Goal: Check status

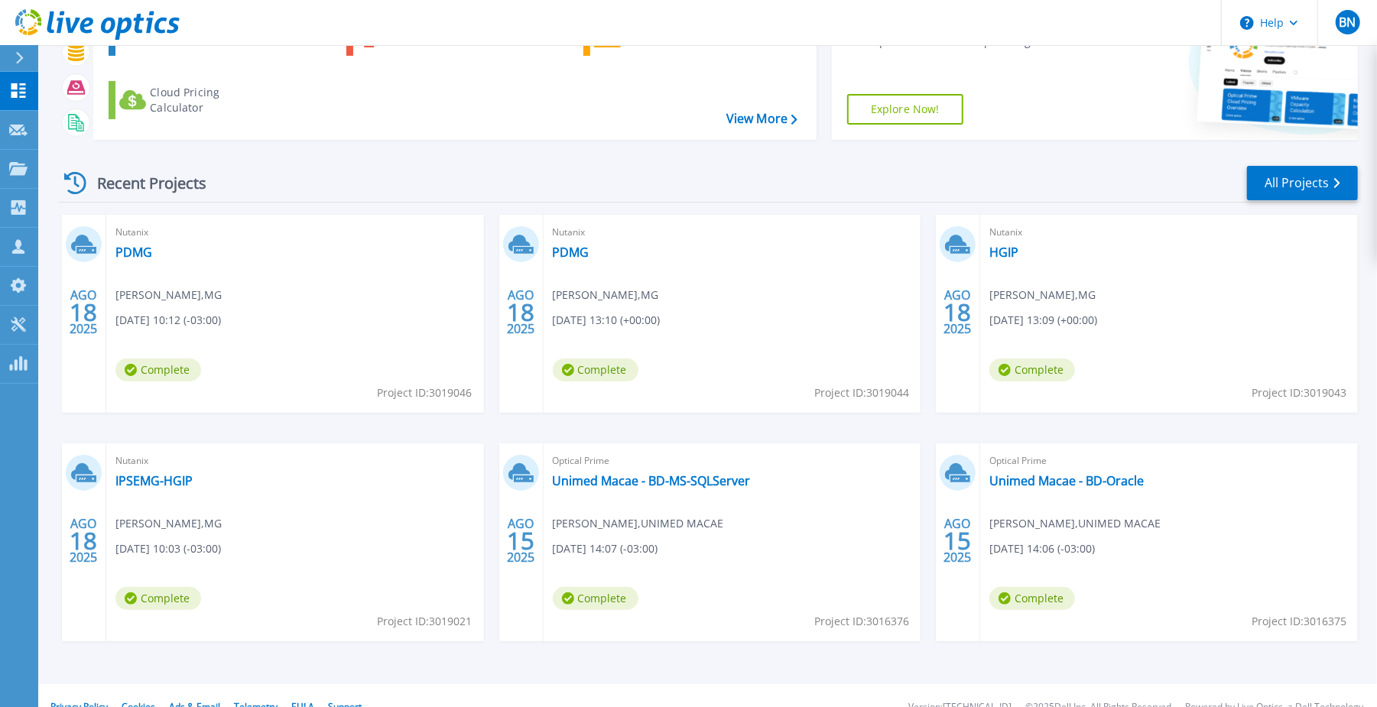
scroll to position [141, 0]
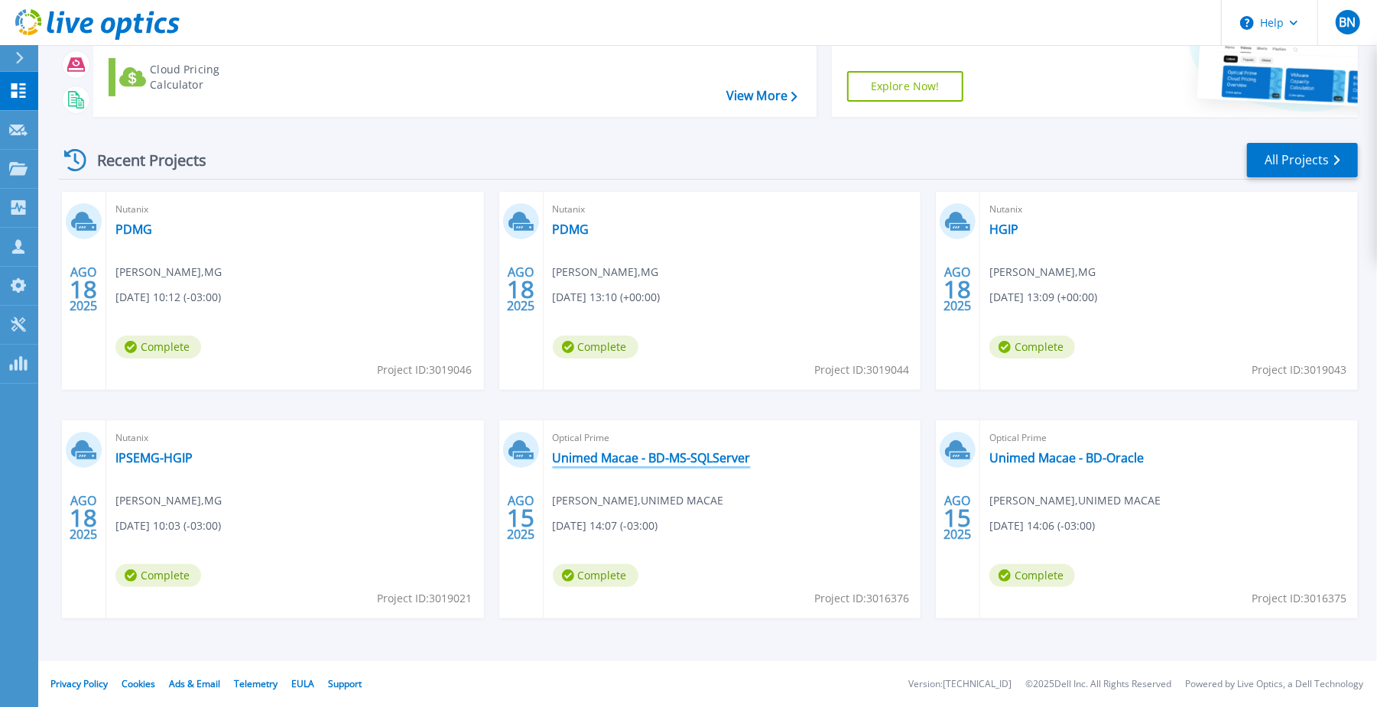
click at [634, 460] on link "Unimed Macae - BD-MS-SQLServer" at bounding box center [652, 457] width 198 height 15
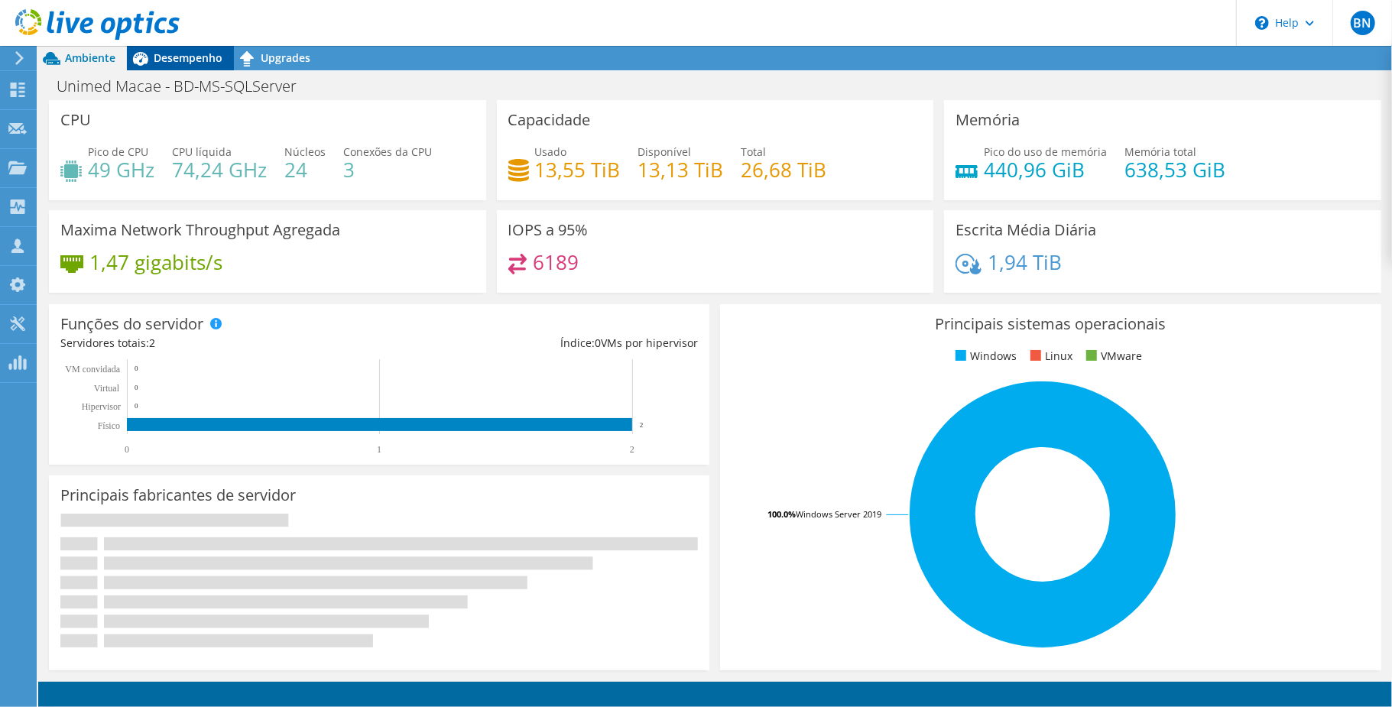
click at [202, 55] on span "Desempenho" at bounding box center [188, 57] width 69 height 15
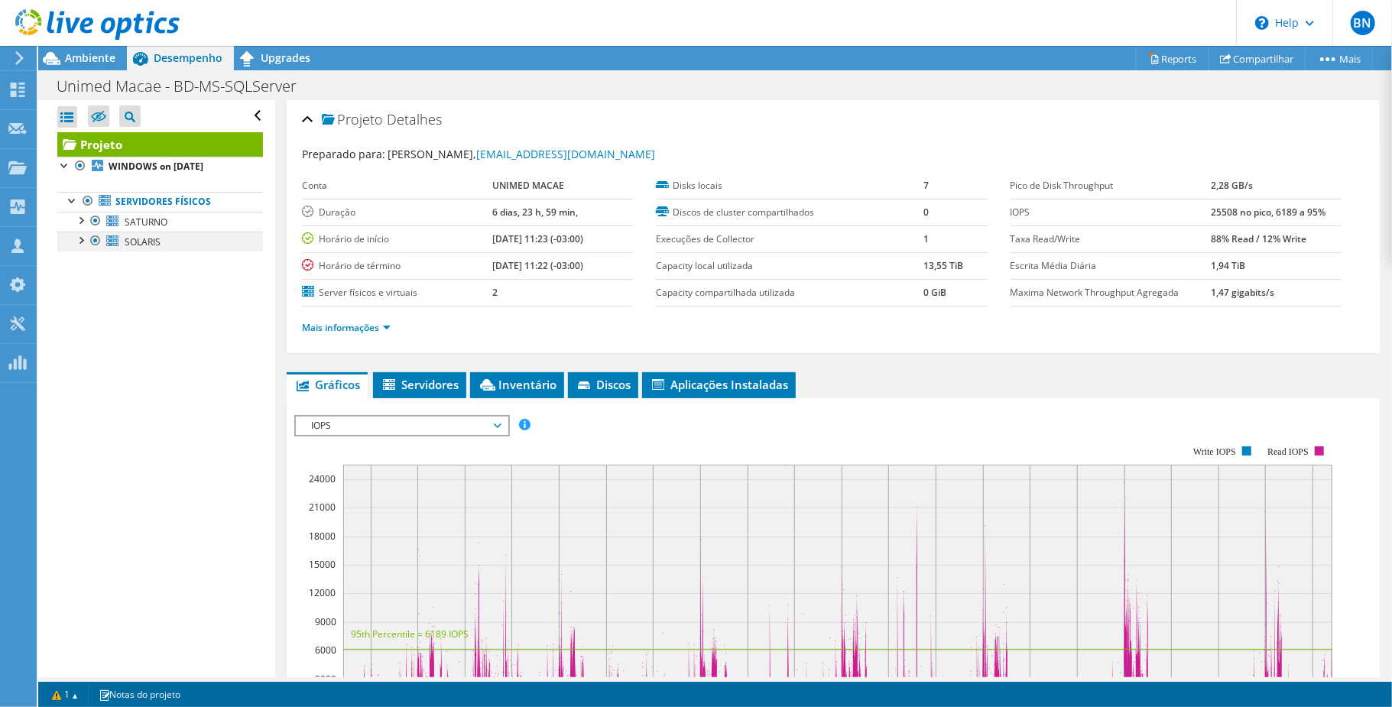
click at [93, 239] on div at bounding box center [95, 241] width 15 height 18
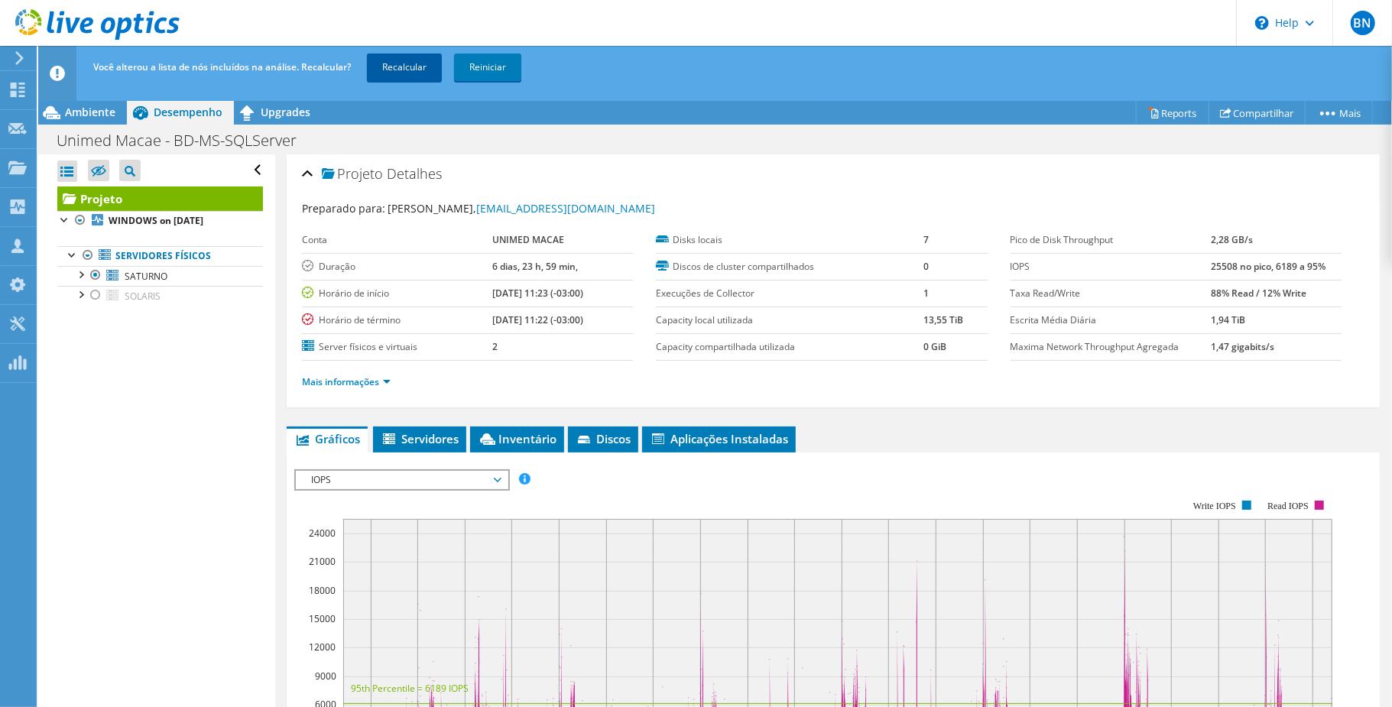
click at [402, 67] on link "Recalcular" at bounding box center [404, 68] width 75 height 28
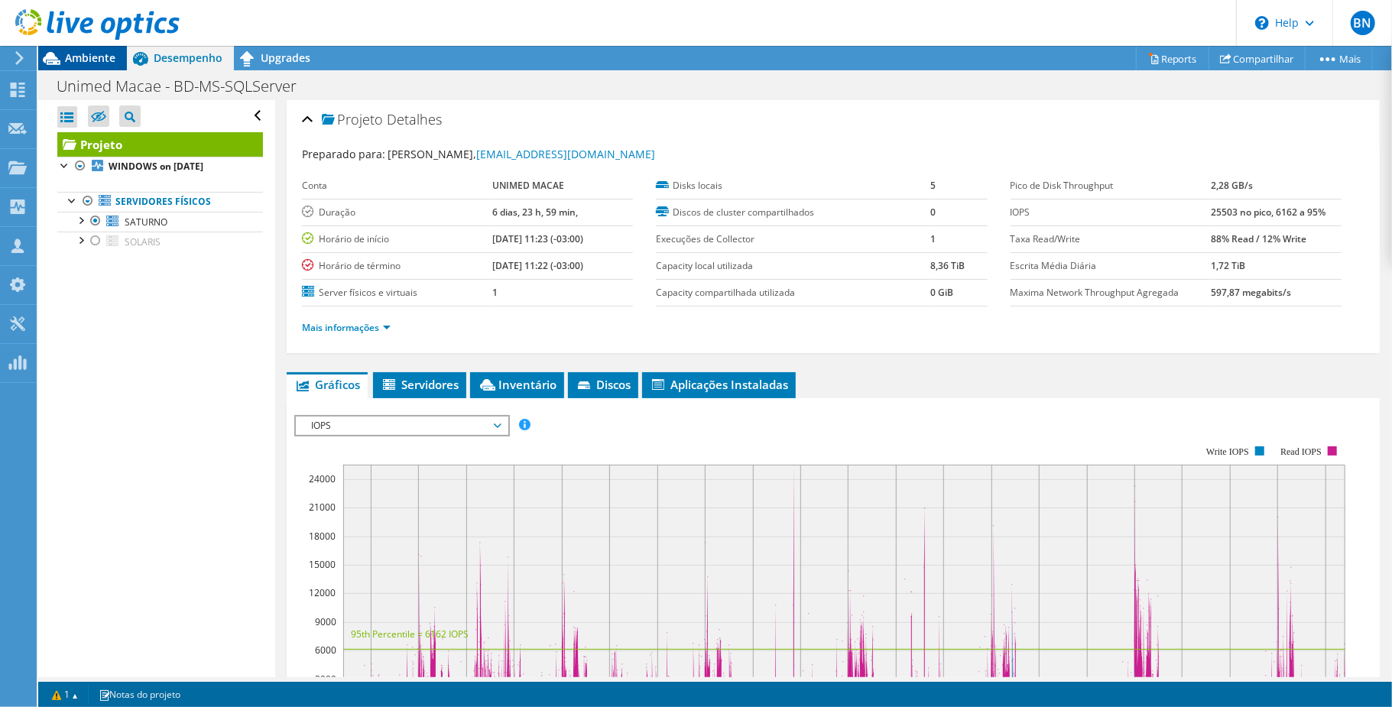
click at [81, 53] on span "Ambiente" at bounding box center [90, 57] width 50 height 15
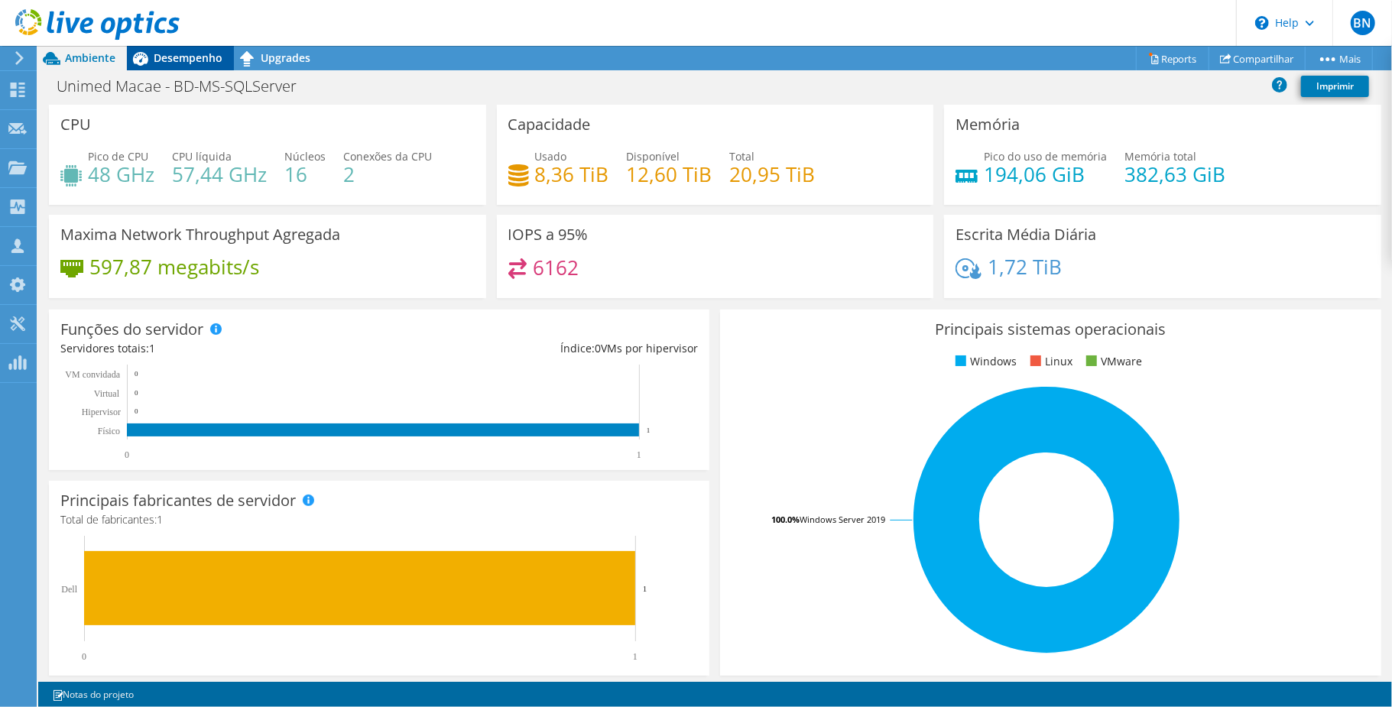
click at [191, 55] on span "Desempenho" at bounding box center [188, 57] width 69 height 15
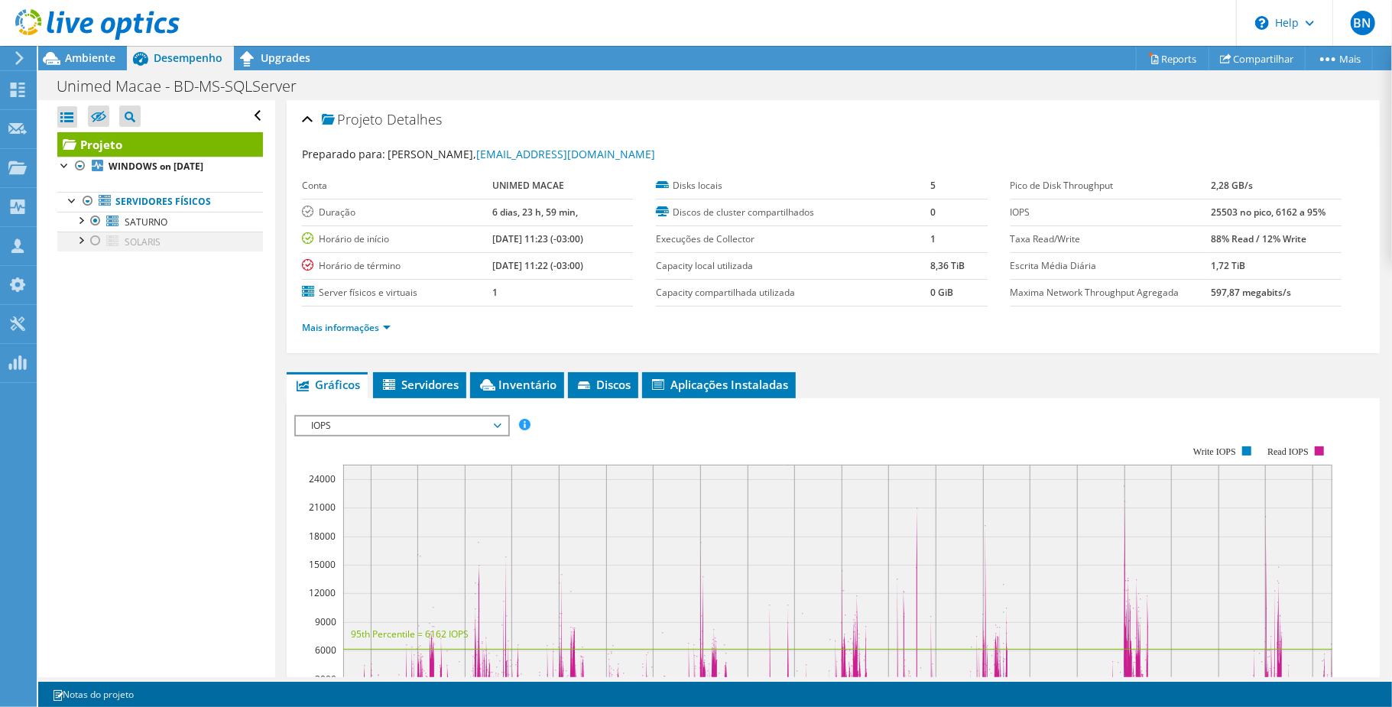
click at [93, 240] on div at bounding box center [95, 241] width 15 height 18
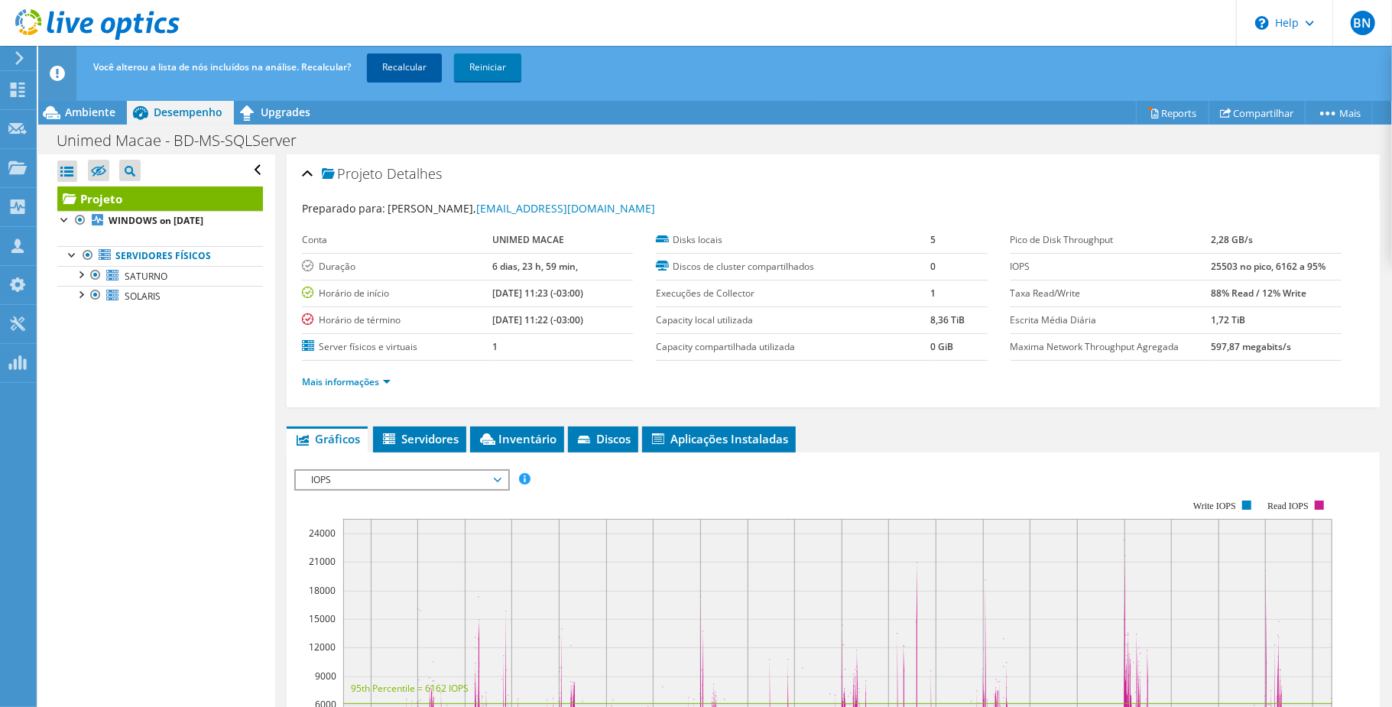
click at [419, 62] on link "Recalcular" at bounding box center [404, 68] width 75 height 28
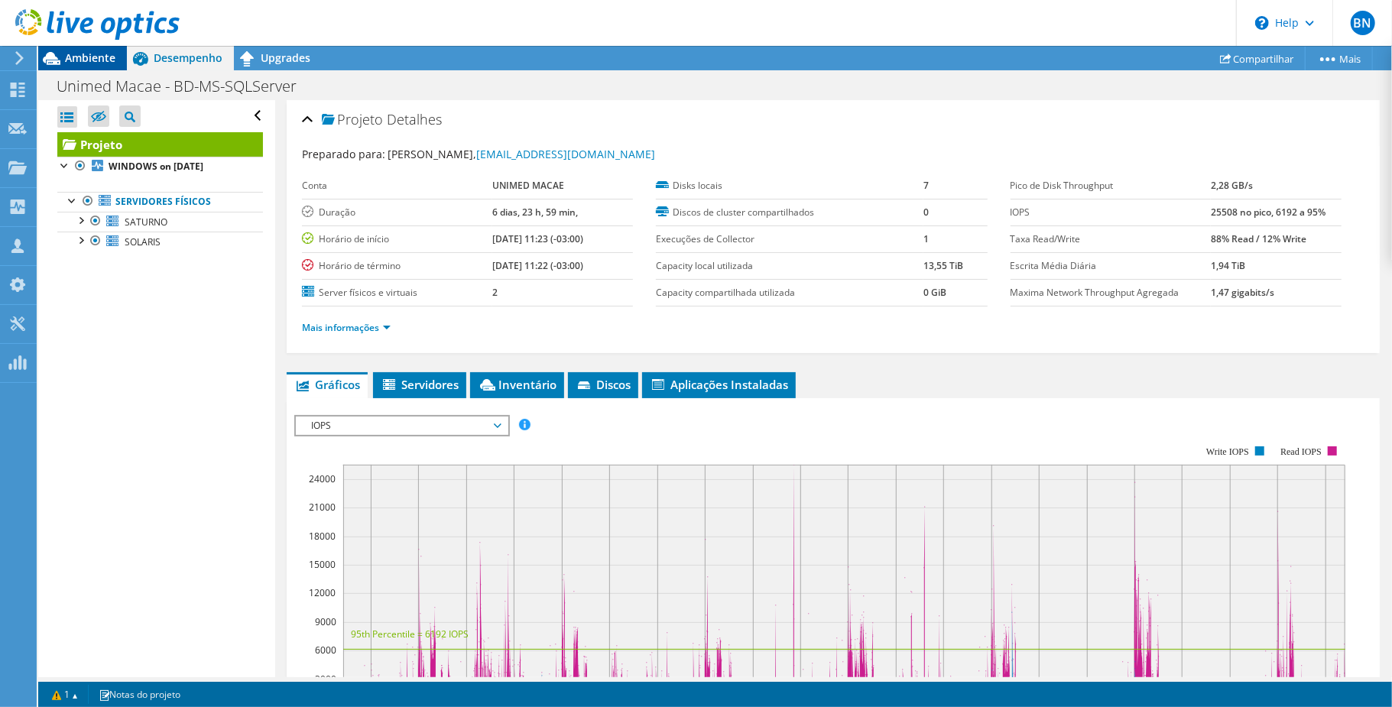
click at [80, 56] on span "Ambiente" at bounding box center [90, 57] width 50 height 15
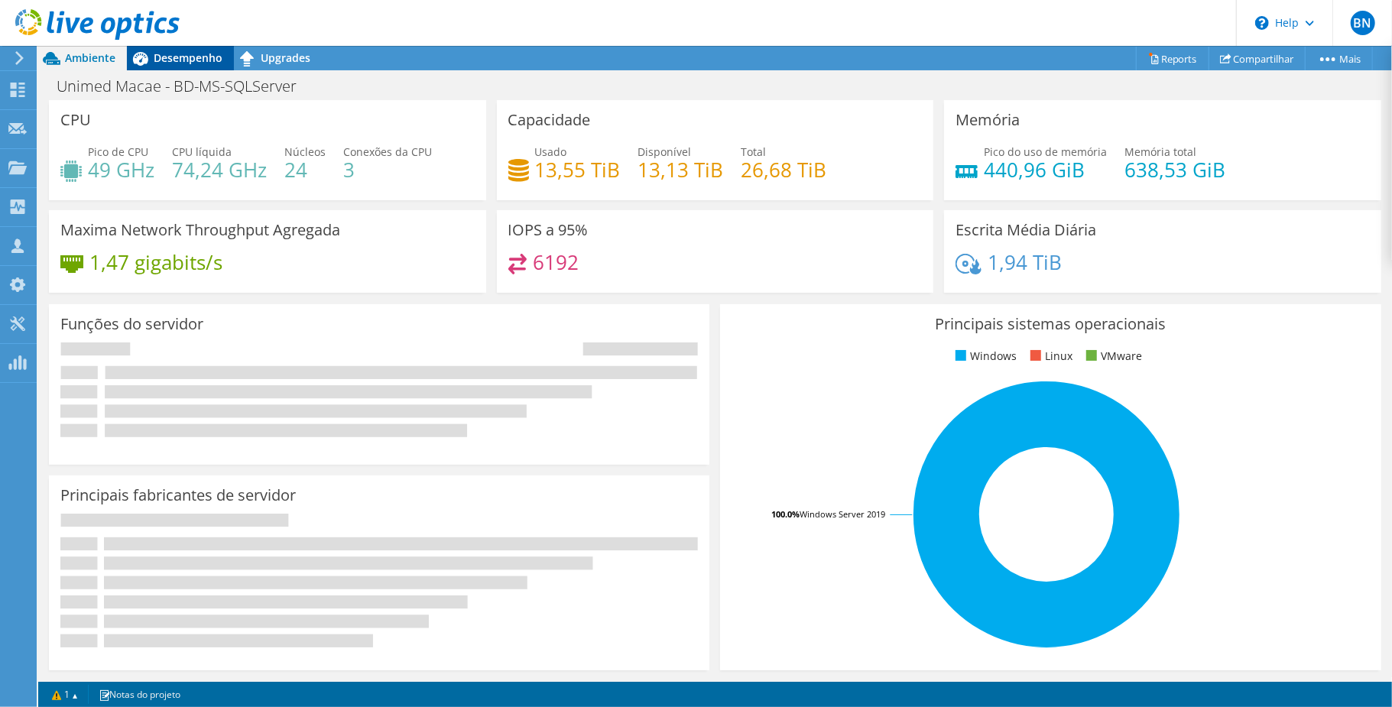
click at [200, 58] on span "Desempenho" at bounding box center [188, 57] width 69 height 15
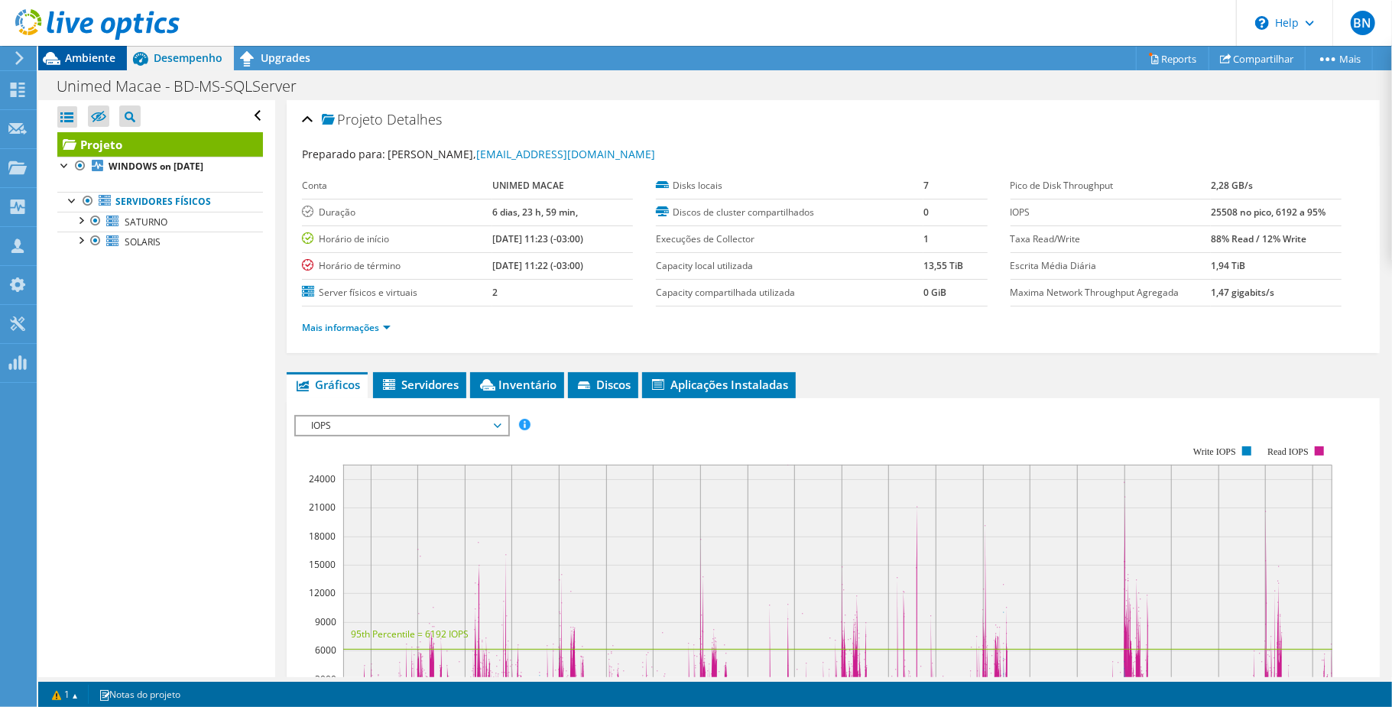
click at [70, 59] on span "Ambiente" at bounding box center [90, 57] width 50 height 15
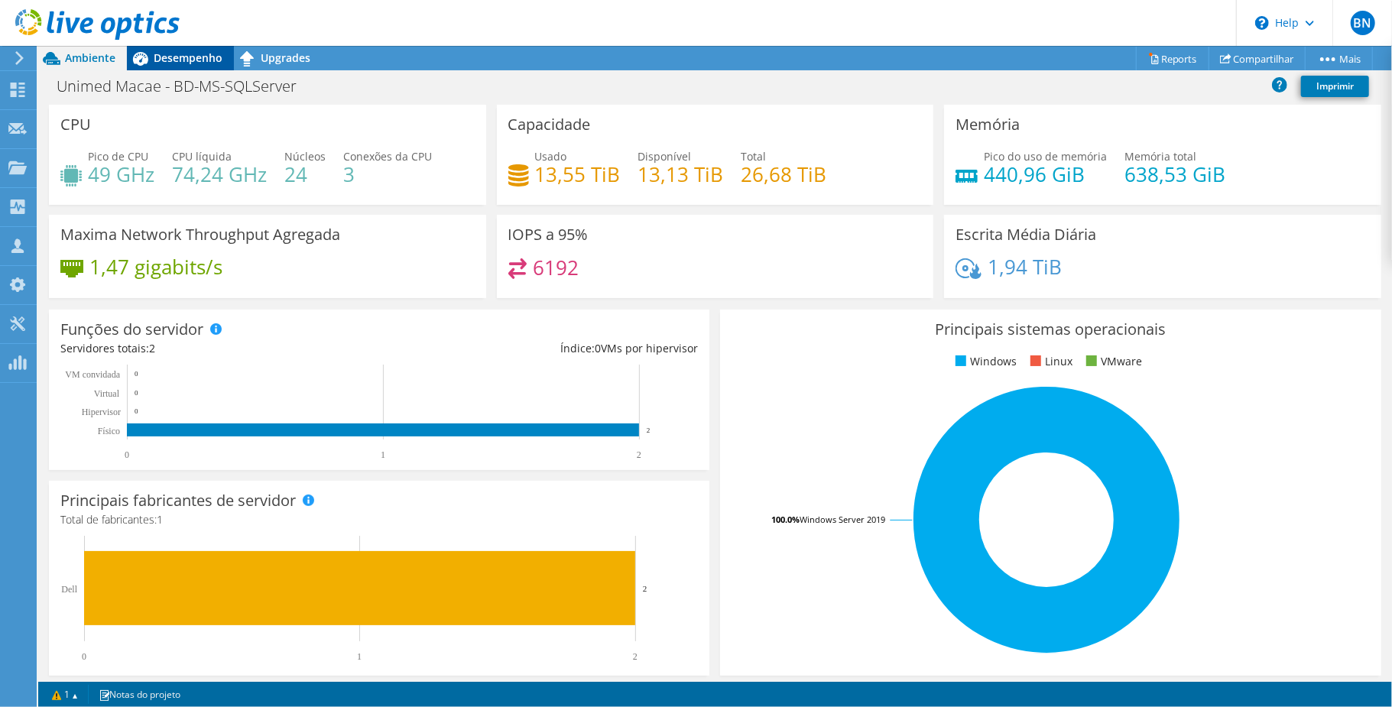
click at [203, 50] on span "Desempenho" at bounding box center [188, 57] width 69 height 15
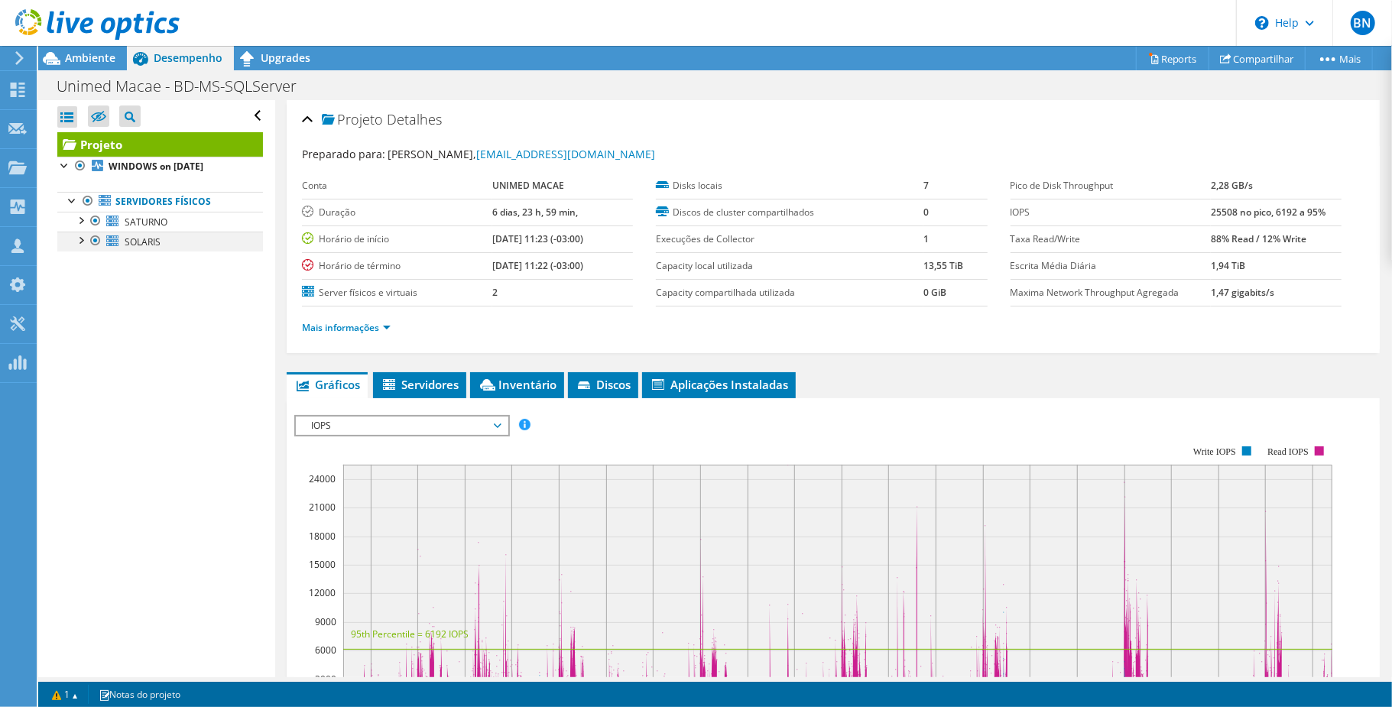
click at [96, 240] on div at bounding box center [95, 241] width 15 height 18
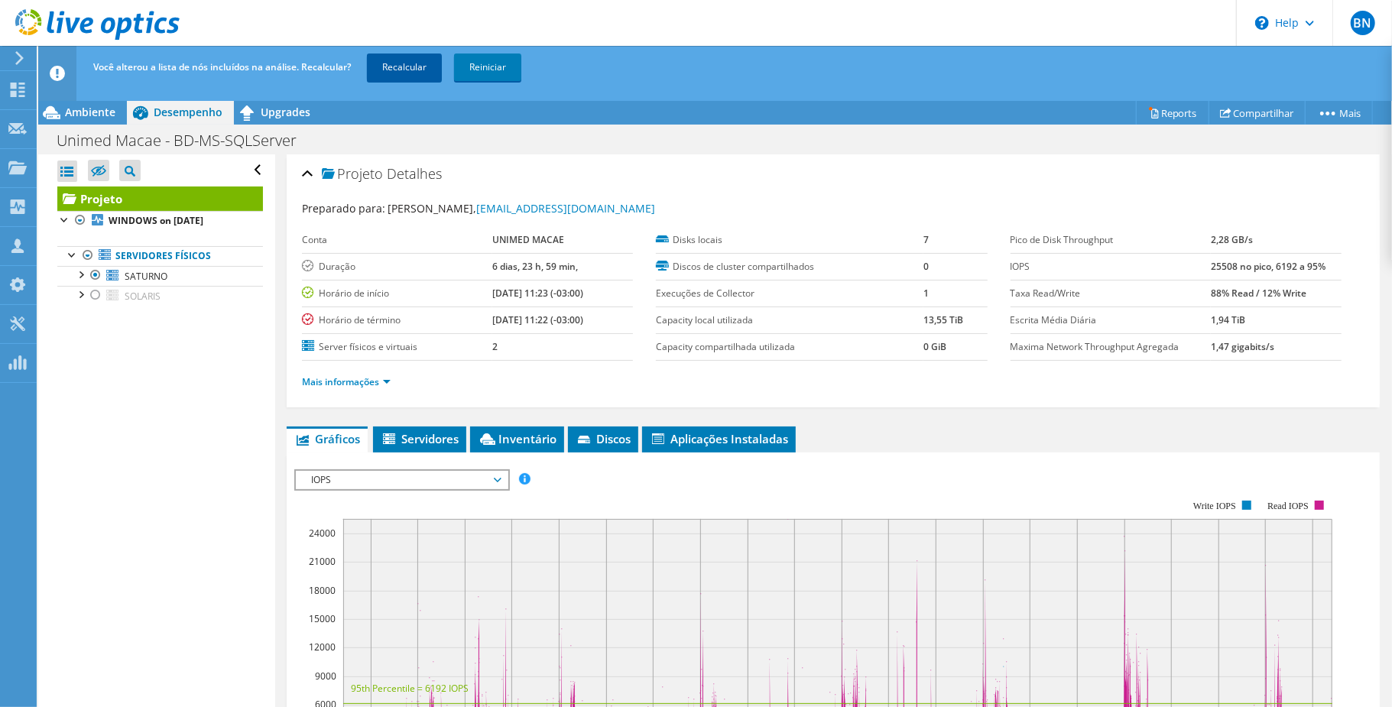
click at [389, 65] on link "Recalcular" at bounding box center [404, 68] width 75 height 28
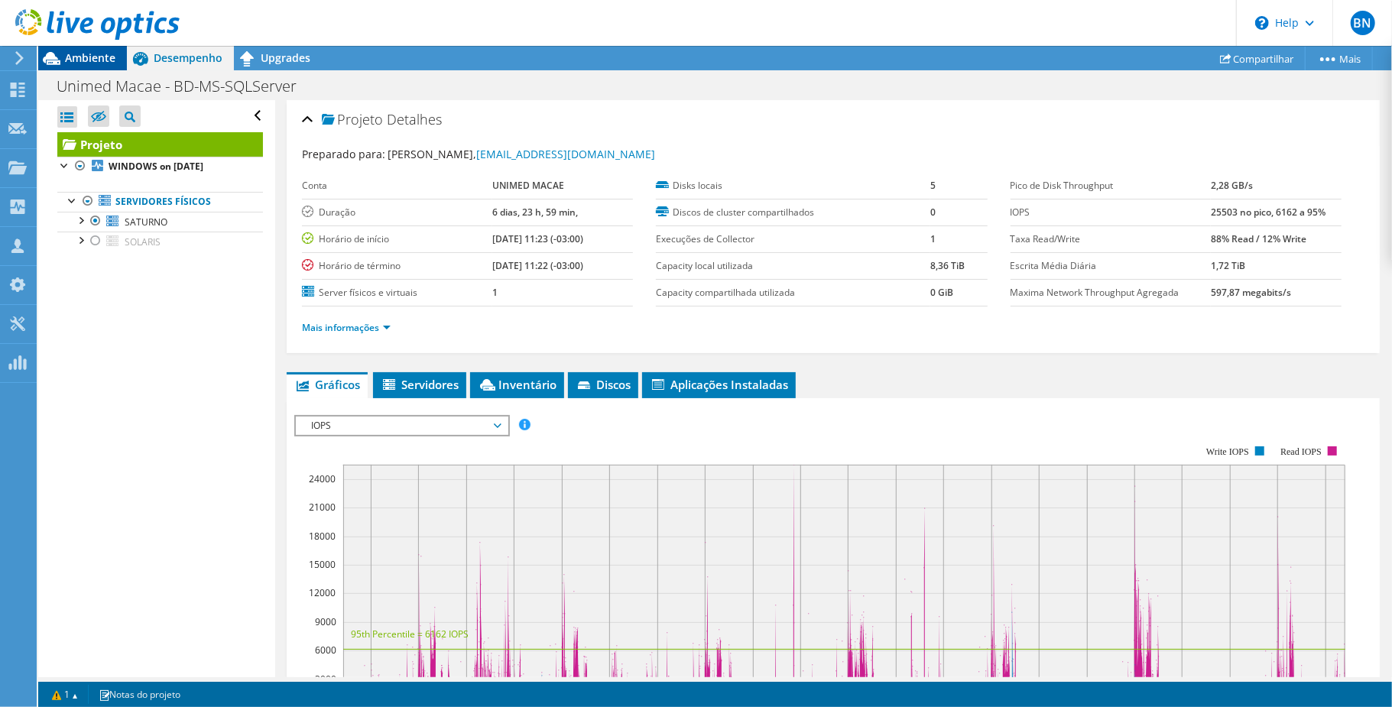
click at [74, 62] on span "Ambiente" at bounding box center [90, 57] width 50 height 15
